Goal: Information Seeking & Learning: Understand process/instructions

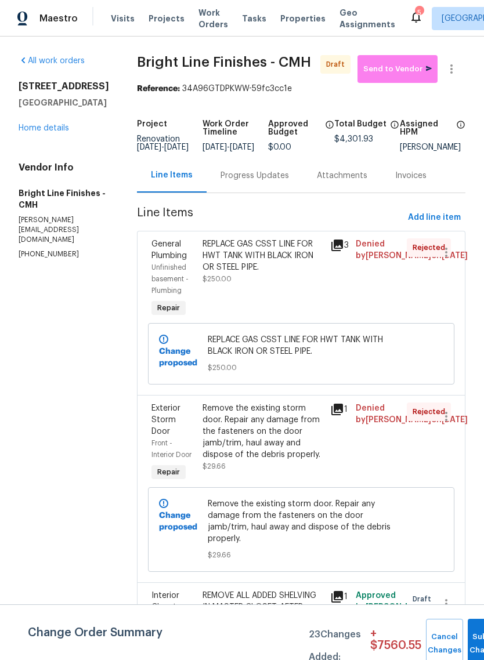
click at [339, 246] on icon at bounding box center [337, 245] width 14 height 14
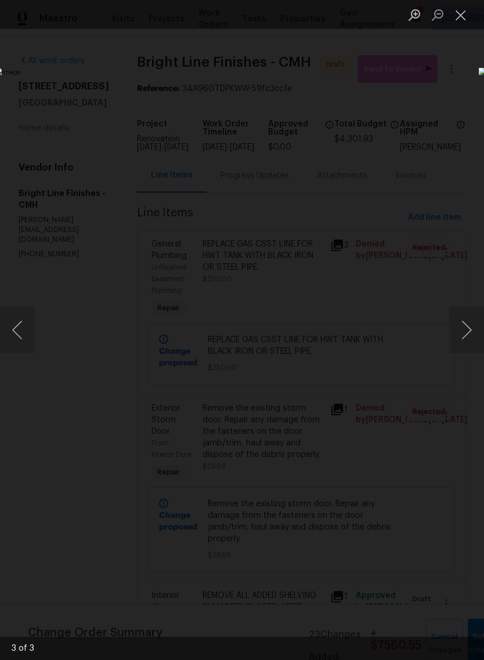
click at [24, 337] on button "Previous image" at bounding box center [17, 330] width 35 height 46
click at [14, 333] on button "Previous image" at bounding box center [17, 330] width 35 height 46
click at [16, 331] on button "Previous image" at bounding box center [17, 330] width 35 height 46
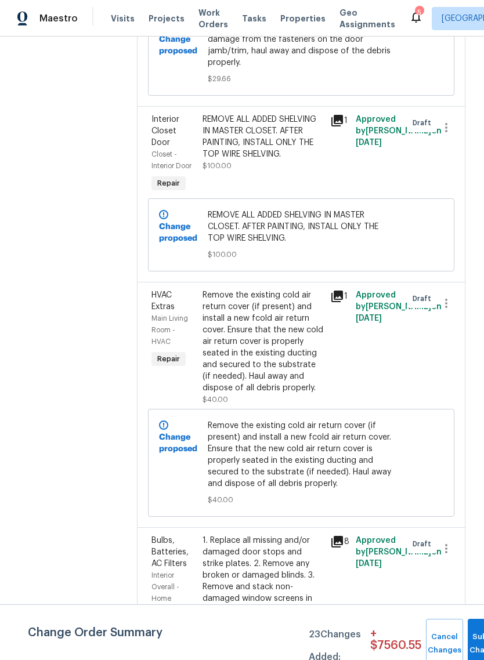
scroll to position [475, 0]
click at [339, 290] on icon at bounding box center [337, 297] width 14 height 14
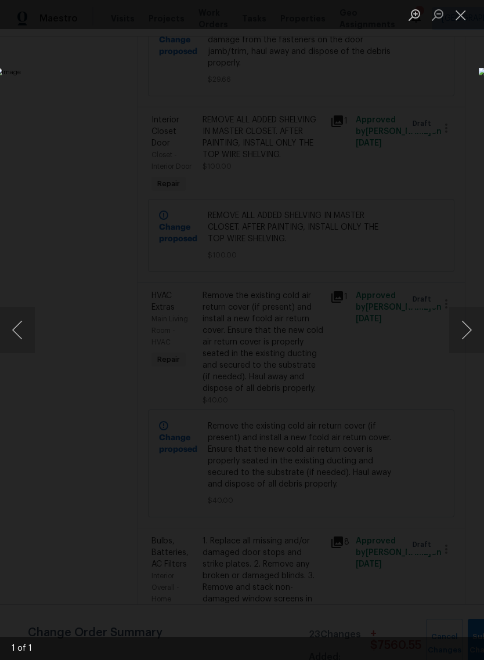
click at [17, 337] on button "Previous image" at bounding box center [17, 330] width 35 height 46
click at [20, 333] on button "Previous image" at bounding box center [17, 330] width 35 height 46
click at [469, 338] on button "Next image" at bounding box center [466, 330] width 35 height 46
click at [467, 18] on button "Close lightbox" at bounding box center [460, 15] width 23 height 20
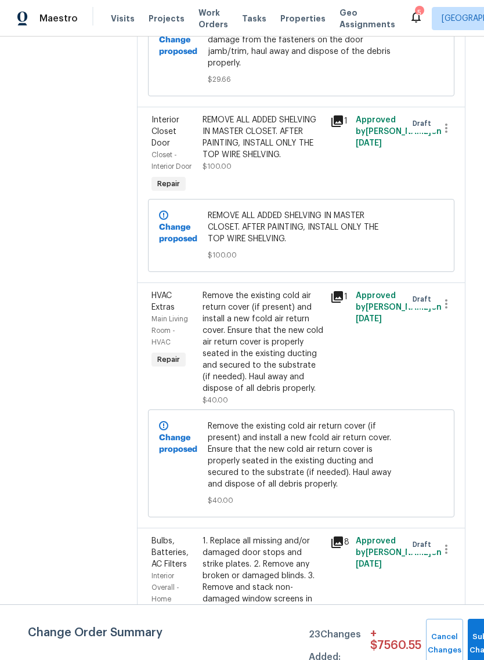
click at [224, 344] on div "Remove the existing cold air return cover (if present) and install a new fcold …" at bounding box center [262, 342] width 121 height 104
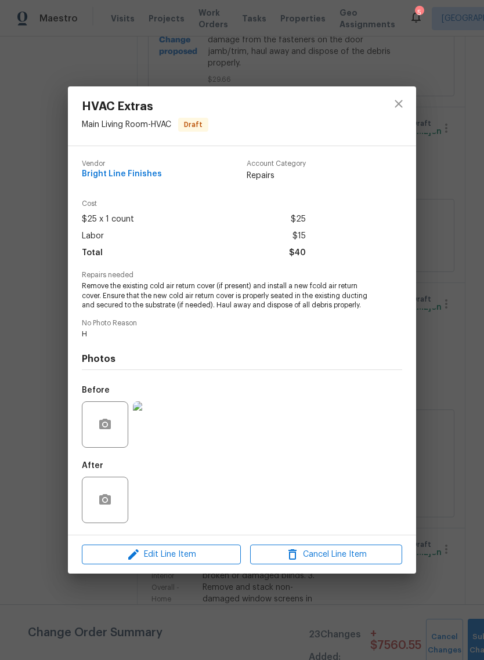
click at [281, 616] on div "HVAC Extras Main Living Room - HVAC Draft Vendor Bright Line Finishes Account C…" at bounding box center [242, 330] width 484 height 660
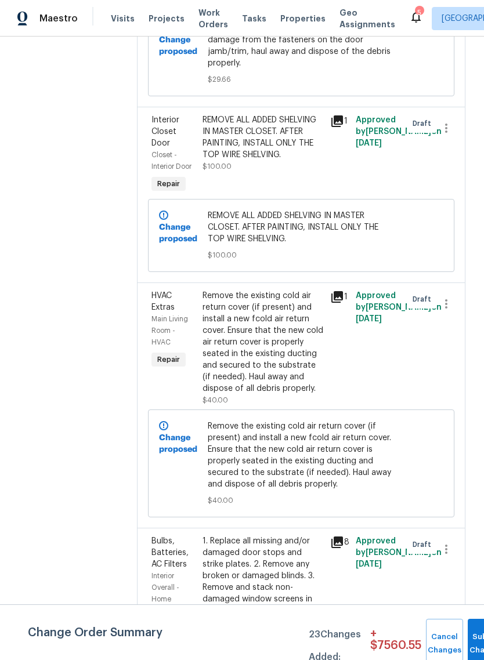
click at [334, 535] on icon at bounding box center [337, 542] width 14 height 14
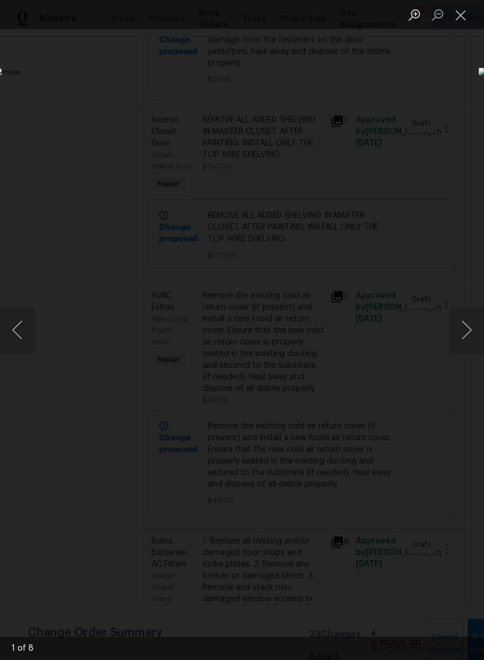
click at [468, 334] on button "Next image" at bounding box center [466, 330] width 35 height 46
click at [468, 326] on button "Next image" at bounding box center [466, 330] width 35 height 46
click at [463, 327] on button "Next image" at bounding box center [466, 330] width 35 height 46
click at [460, 330] on button "Next image" at bounding box center [466, 330] width 35 height 46
click at [464, 325] on button "Next image" at bounding box center [466, 330] width 35 height 46
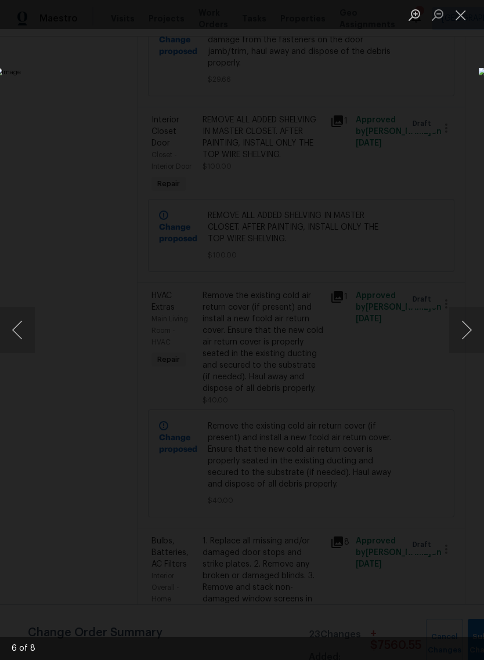
click at [471, 327] on button "Next image" at bounding box center [466, 330] width 35 height 46
click at [466, 328] on button "Next image" at bounding box center [466, 330] width 35 height 46
click at [470, 326] on button "Next image" at bounding box center [466, 330] width 35 height 46
click at [471, 326] on button "Next image" at bounding box center [466, 330] width 35 height 46
click at [17, 337] on button "Previous image" at bounding box center [17, 330] width 35 height 46
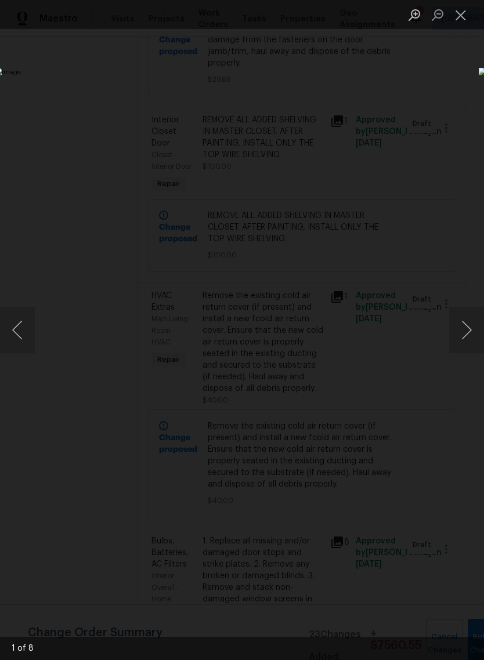
click at [477, 328] on button "Next image" at bounding box center [466, 330] width 35 height 46
click at [478, 326] on button "Next image" at bounding box center [466, 330] width 35 height 46
click at [466, 12] on button "Close lightbox" at bounding box center [460, 15] width 23 height 20
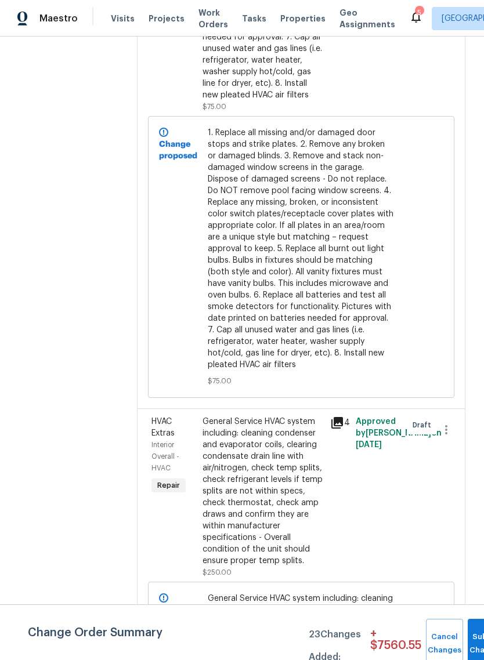
scroll to position [1292, 0]
click at [340, 416] on icon at bounding box center [337, 423] width 14 height 14
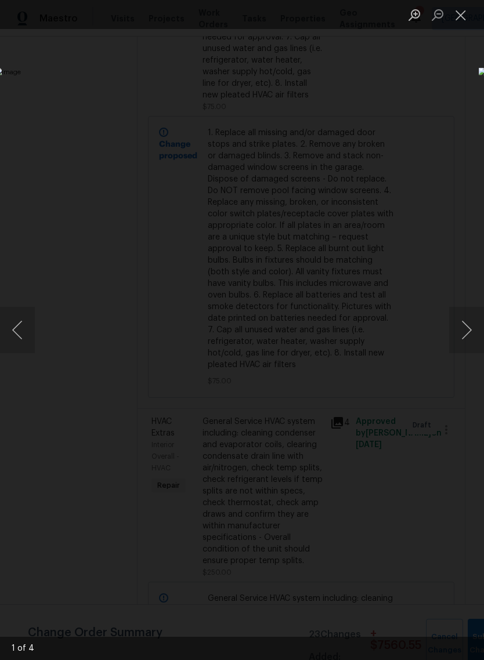
click at [470, 19] on button "Close lightbox" at bounding box center [460, 15] width 23 height 20
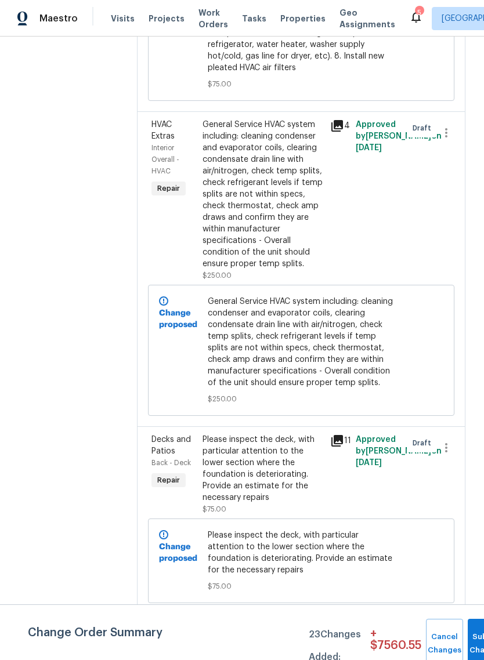
scroll to position [1587, 0]
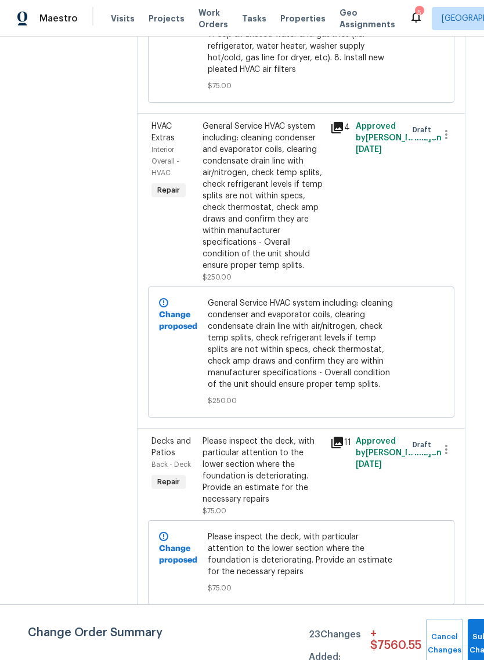
click at [340, 435] on icon at bounding box center [337, 442] width 14 height 14
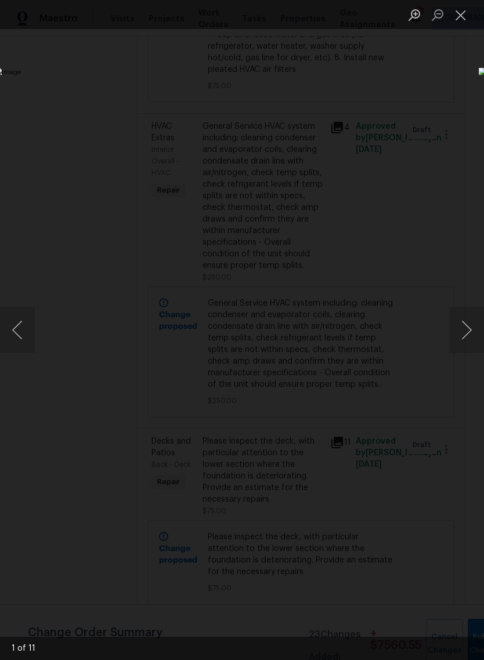
click at [467, 340] on button "Next image" at bounding box center [466, 330] width 35 height 46
click at [468, 328] on button "Next image" at bounding box center [466, 330] width 35 height 46
click at [472, 328] on button "Next image" at bounding box center [466, 330] width 35 height 46
click at [475, 333] on button "Next image" at bounding box center [466, 330] width 35 height 46
click at [468, 339] on button "Next image" at bounding box center [466, 330] width 35 height 46
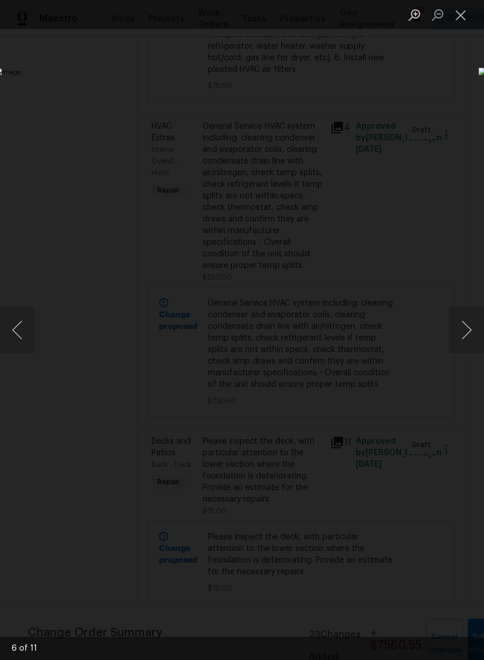
click at [467, 339] on button "Next image" at bounding box center [466, 330] width 35 height 46
click at [467, 331] on button "Next image" at bounding box center [466, 330] width 35 height 46
click at [469, 330] on button "Next image" at bounding box center [466, 330] width 35 height 46
click at [470, 332] on button "Next image" at bounding box center [466, 330] width 35 height 46
click at [462, 328] on button "Next image" at bounding box center [466, 330] width 35 height 46
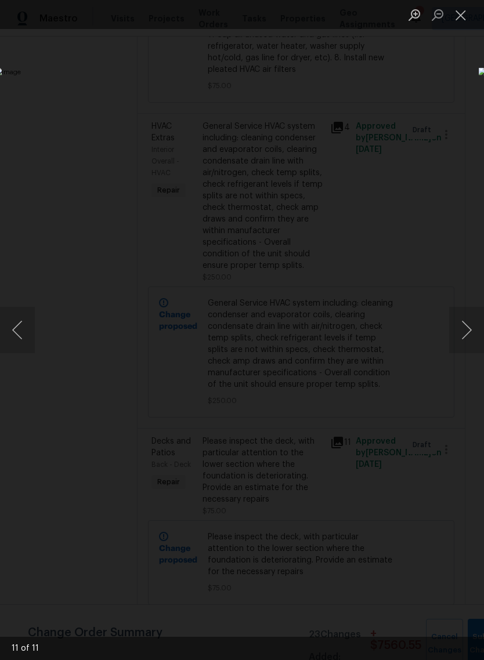
click at [468, 326] on button "Next image" at bounding box center [466, 330] width 35 height 46
click at [464, 19] on button "Close lightbox" at bounding box center [460, 15] width 23 height 20
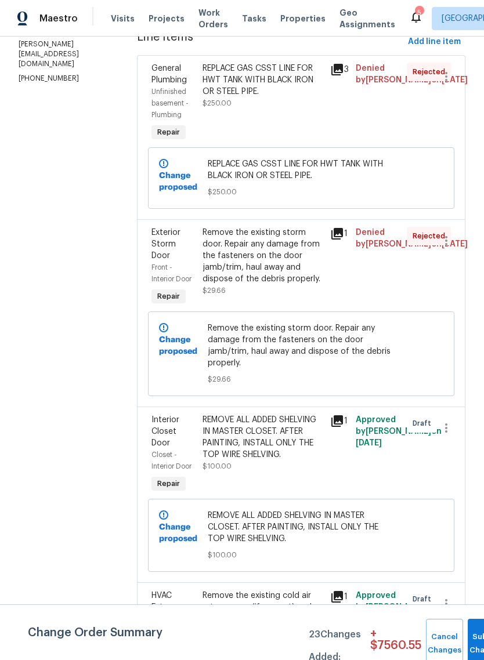
scroll to position [177, 0]
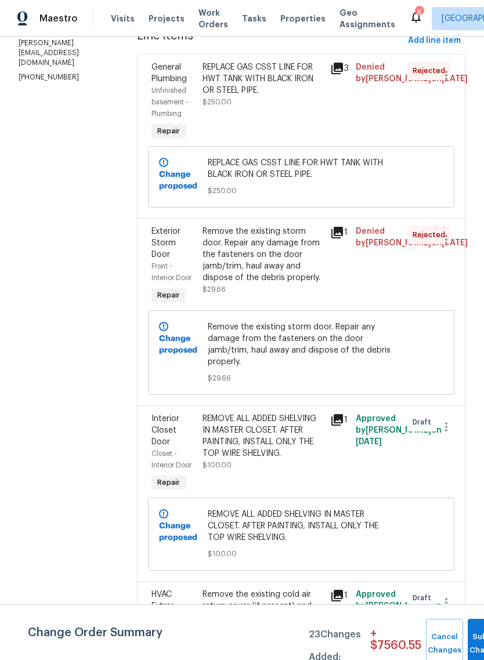
click at [339, 237] on icon at bounding box center [337, 233] width 14 height 14
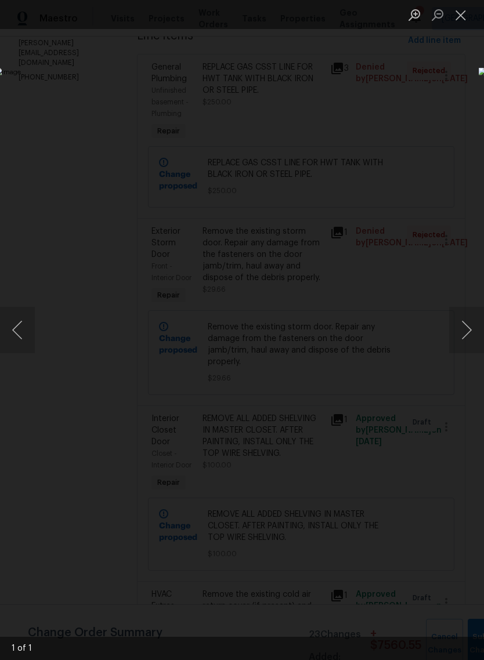
click at [459, 14] on button "Close lightbox" at bounding box center [460, 15] width 23 height 20
